Goal: Task Accomplishment & Management: Use online tool/utility

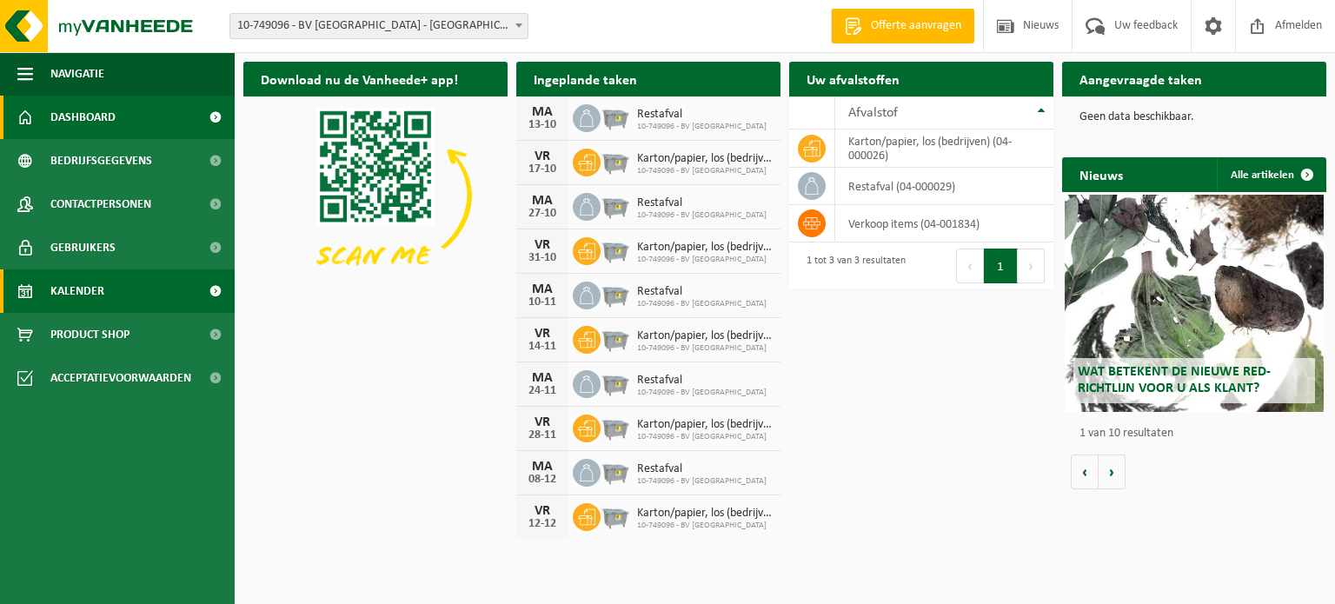
click at [55, 288] on span "Kalender" at bounding box center [77, 290] width 54 height 43
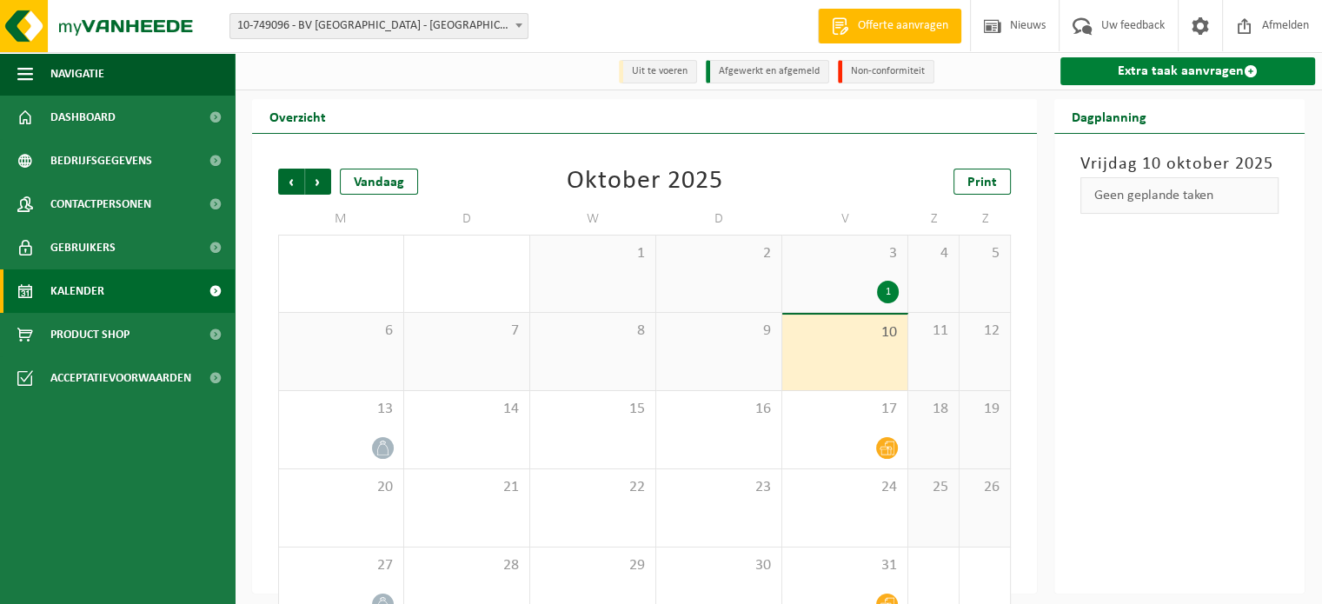
click at [1122, 74] on link "Extra taak aanvragen" at bounding box center [1187, 71] width 255 height 28
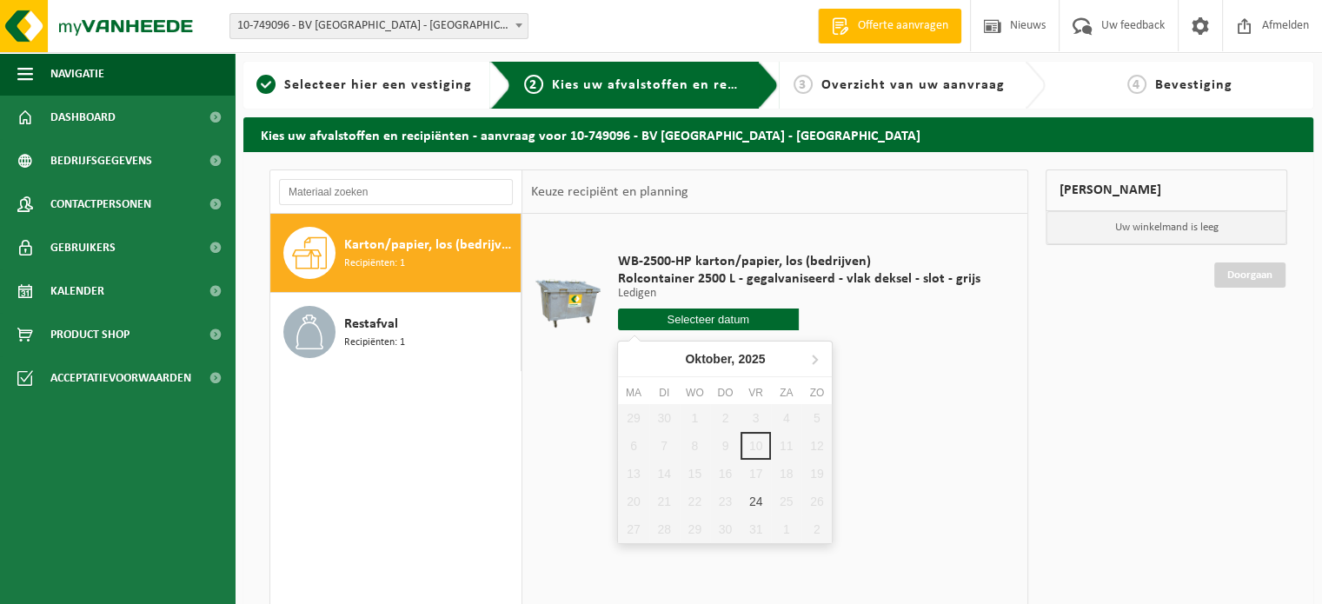
click at [674, 316] on input "text" at bounding box center [709, 319] width 182 height 22
click at [750, 501] on div "24" at bounding box center [755, 501] width 30 height 28
type input "Van [DATE]"
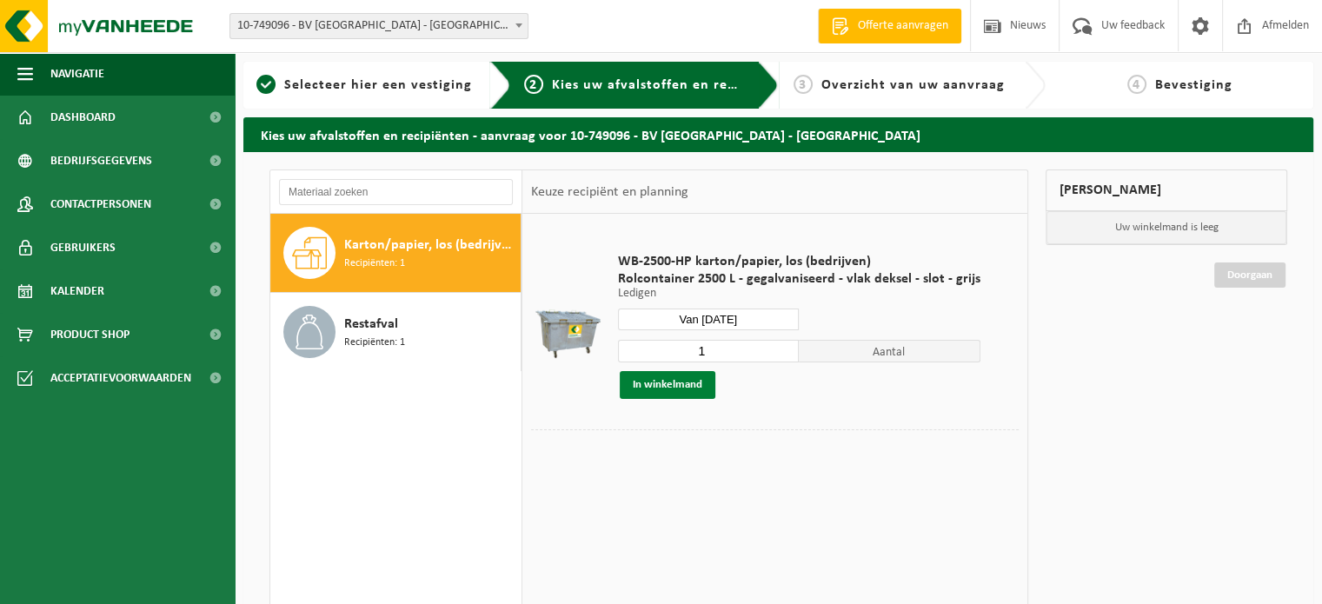
click at [679, 375] on button "In winkelmand" at bounding box center [668, 385] width 96 height 28
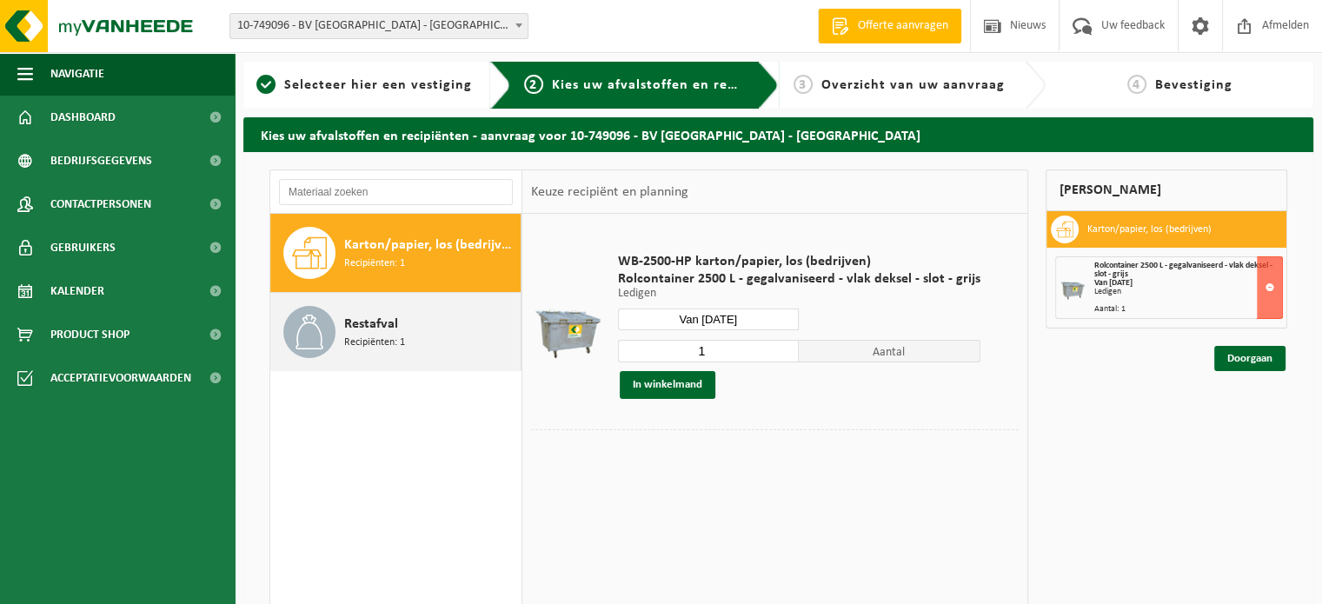
click at [417, 329] on div "Restafval Recipiënten: 1" at bounding box center [430, 332] width 172 height 52
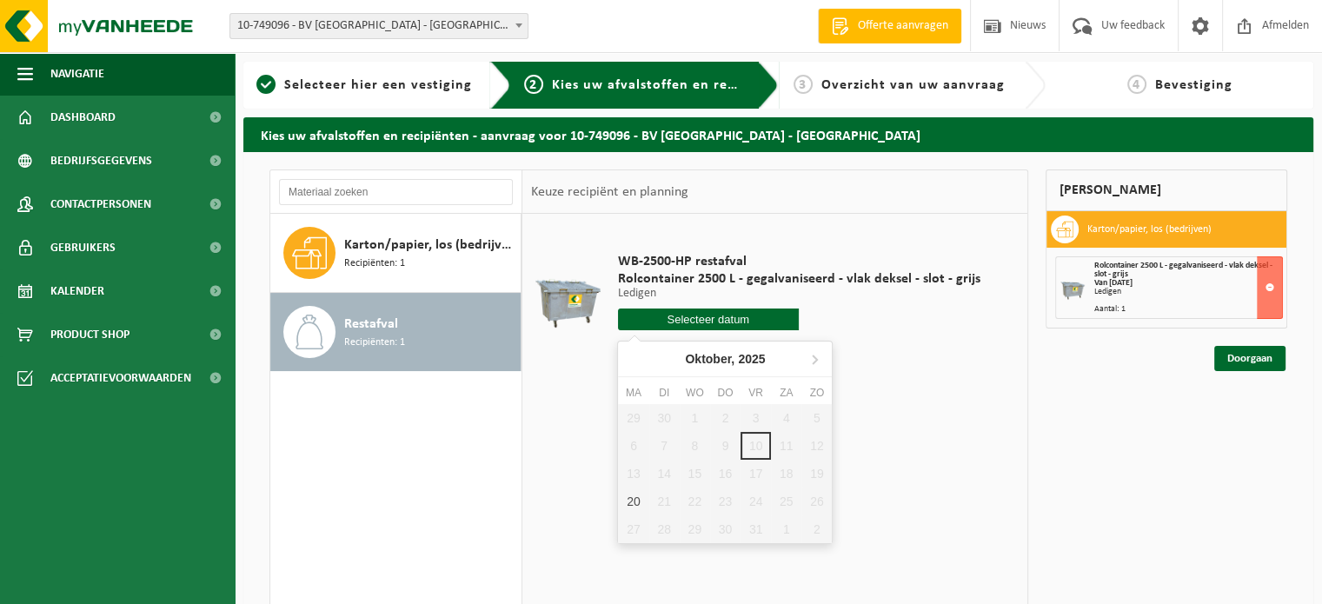
click at [723, 319] on input "text" at bounding box center [709, 319] width 182 height 22
click at [629, 496] on div "20" at bounding box center [633, 501] width 30 height 28
type input "Van [DATE]"
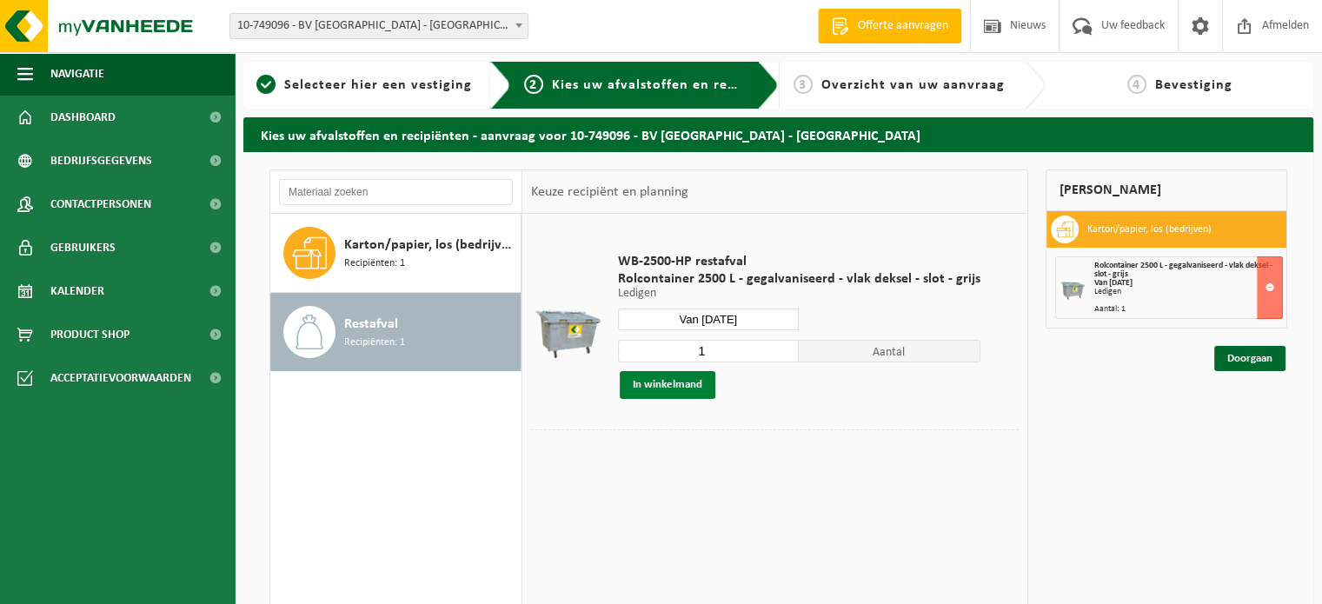
click at [682, 388] on button "In winkelmand" at bounding box center [668, 385] width 96 height 28
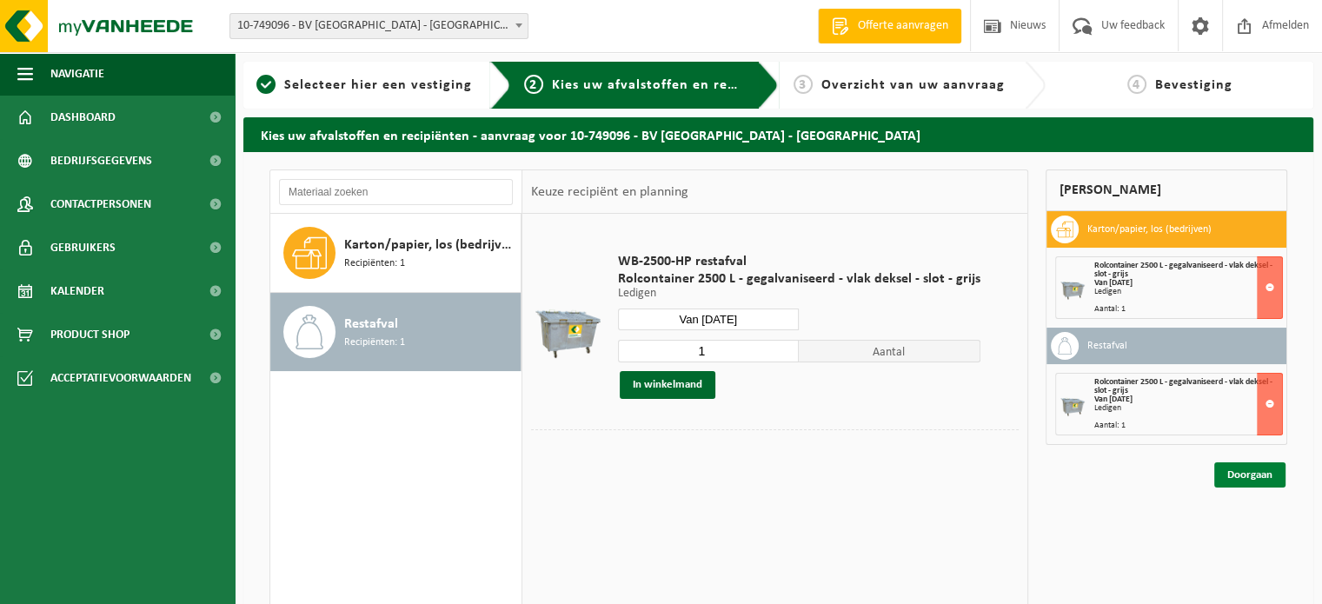
click at [1257, 473] on link "Doorgaan" at bounding box center [1249, 474] width 71 height 25
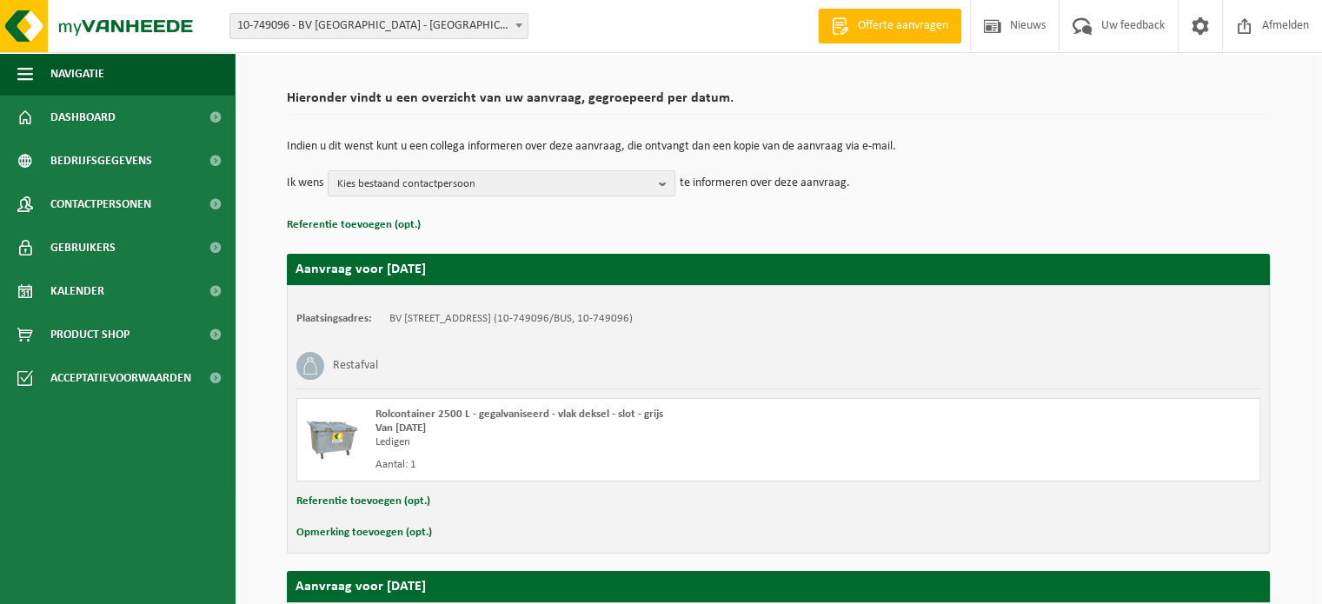
scroll to position [109, 0]
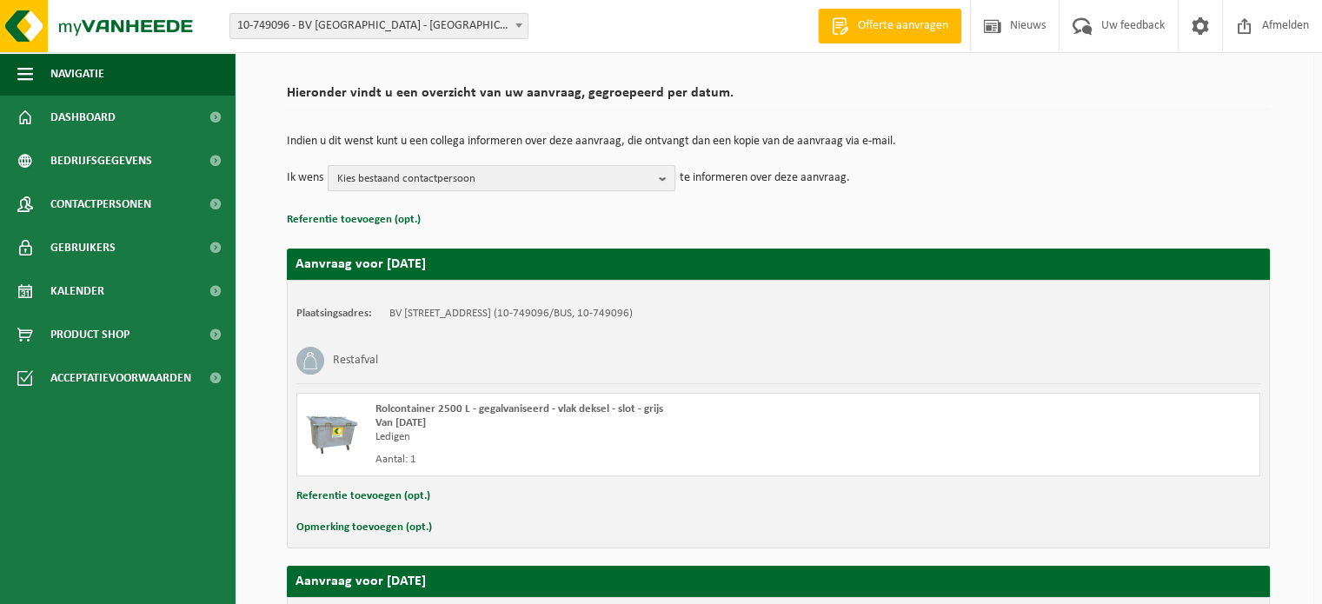
click at [659, 179] on b "button" at bounding box center [667, 178] width 16 height 24
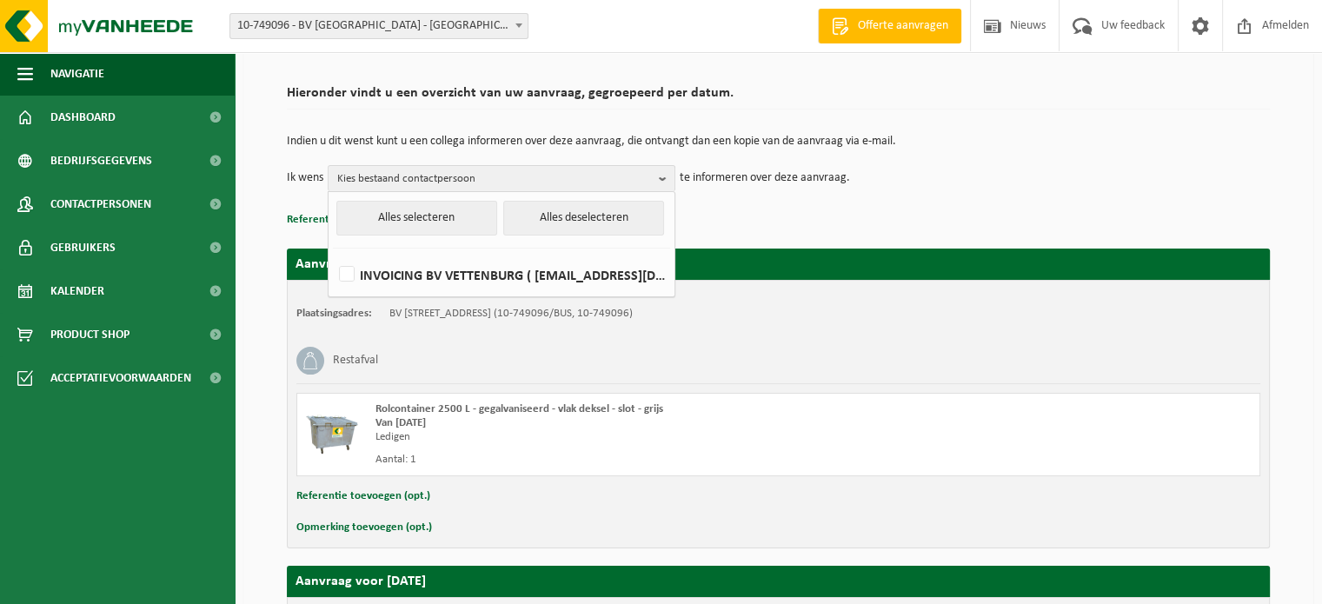
click at [779, 216] on p "Referentie toevoegen (opt.)" at bounding box center [778, 220] width 983 height 23
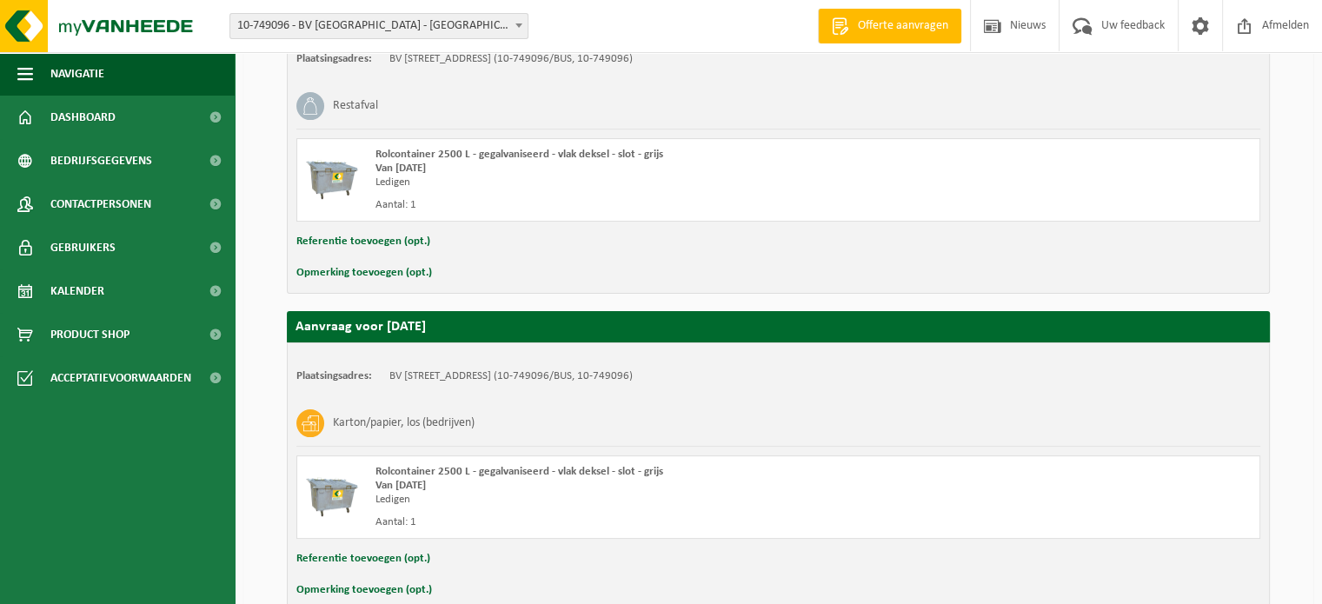
scroll to position [456, 0]
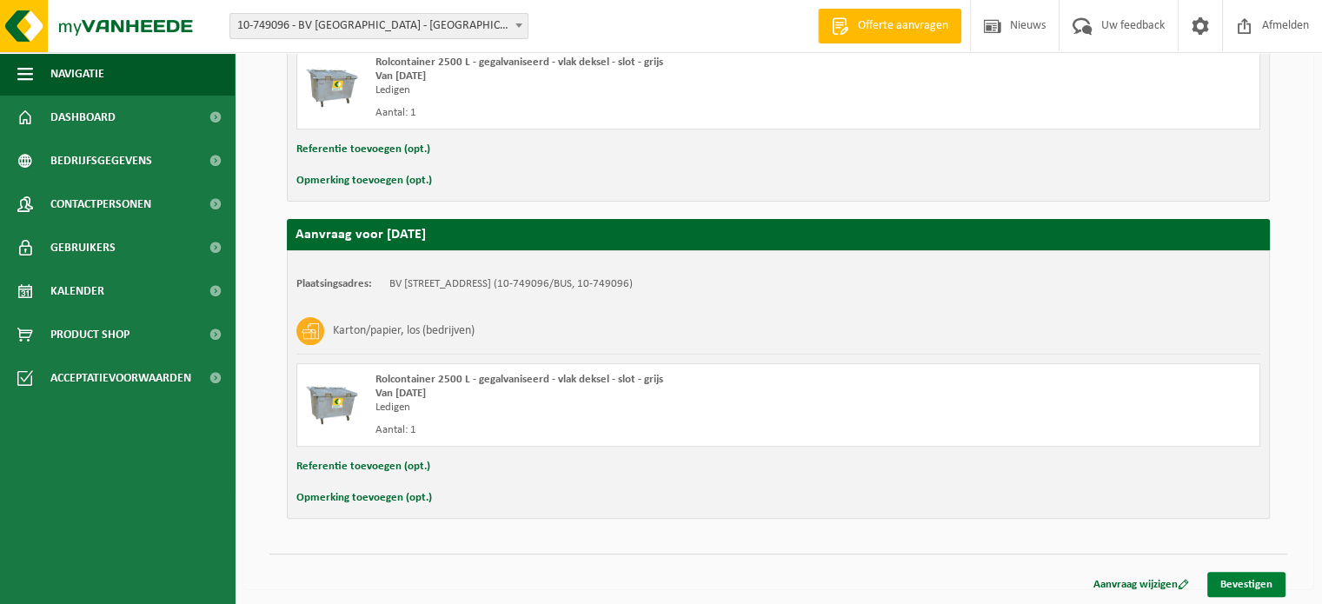
click at [1244, 576] on link "Bevestigen" at bounding box center [1246, 584] width 78 height 25
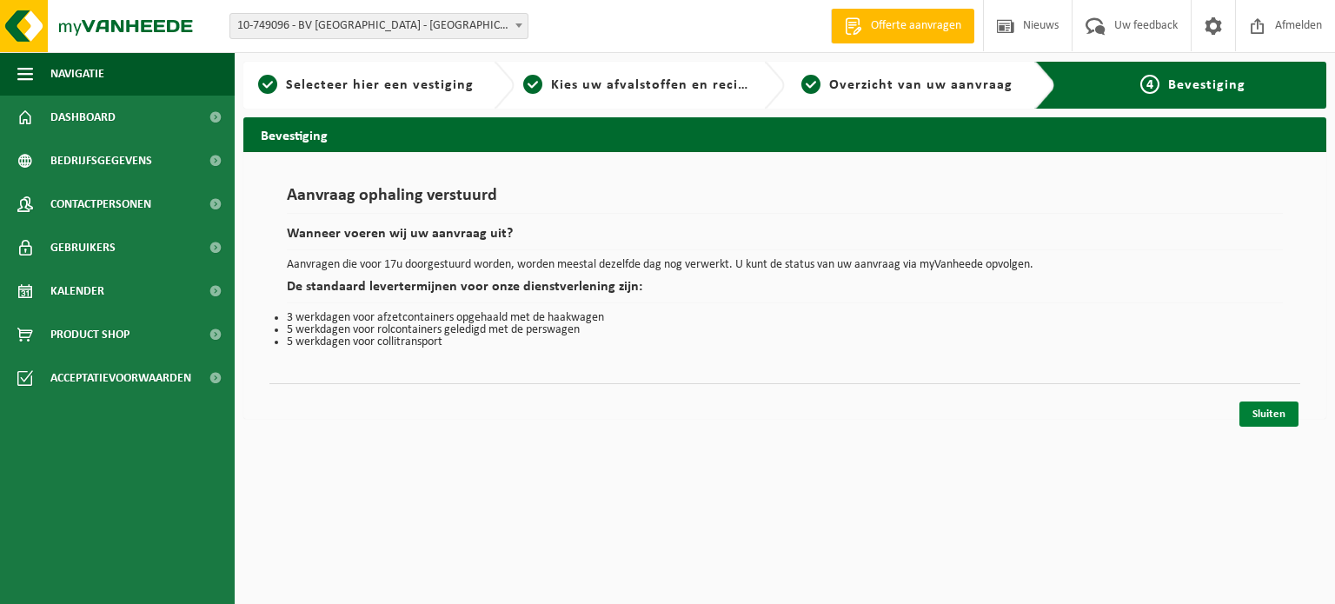
click at [1258, 413] on link "Sluiten" at bounding box center [1268, 413] width 59 height 25
